Goal: Navigation & Orientation: Find specific page/section

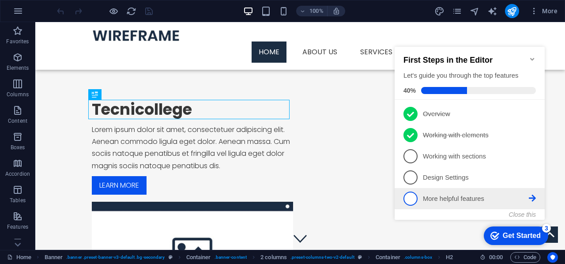
click at [529, 197] on icon at bounding box center [532, 198] width 7 height 7
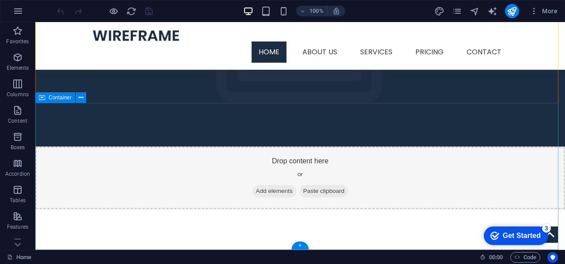
scroll to position [842, 0]
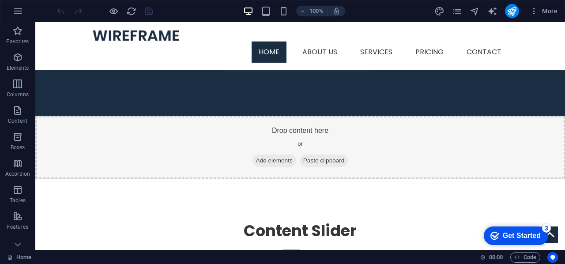
click at [507, 237] on div "Get Started" at bounding box center [522, 236] width 38 height 8
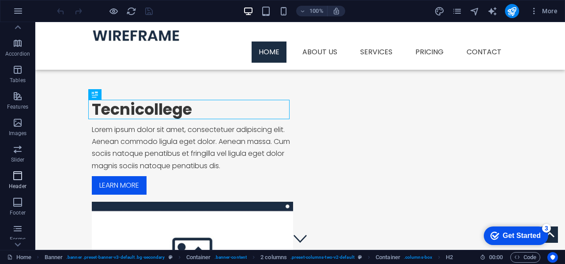
scroll to position [170, 0]
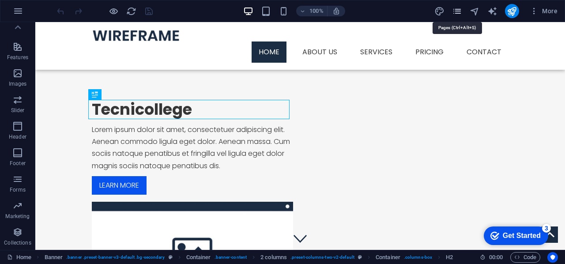
click at [459, 9] on icon "pages" at bounding box center [457, 11] width 10 height 10
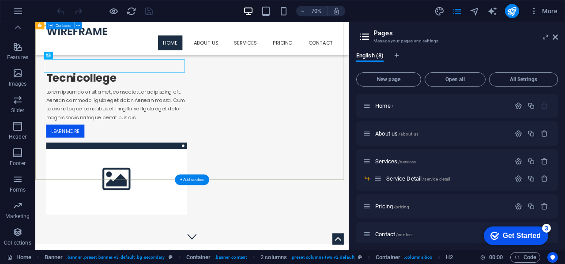
scroll to position [0, 0]
